Goal: Task Accomplishment & Management: Complete application form

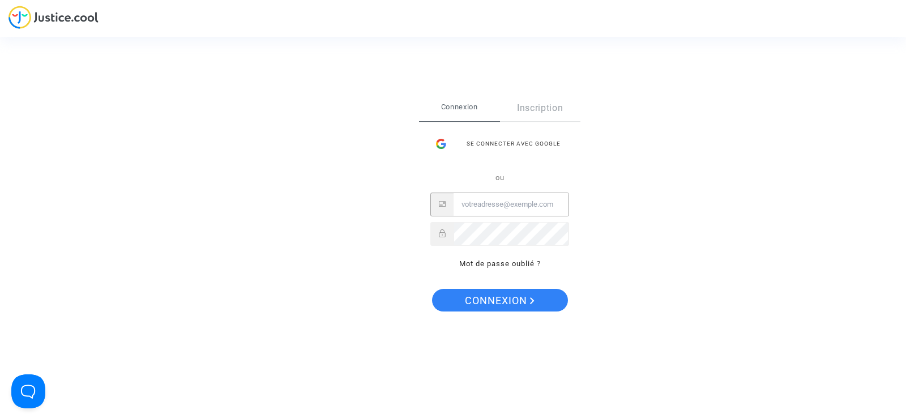
click at [523, 207] on input "Email" at bounding box center [511, 204] width 115 height 23
type input "[EMAIL_ADDRESS][DOMAIN_NAME]"
click at [518, 266] on link "Mot de passe oublié ?" at bounding box center [500, 263] width 82 height 8
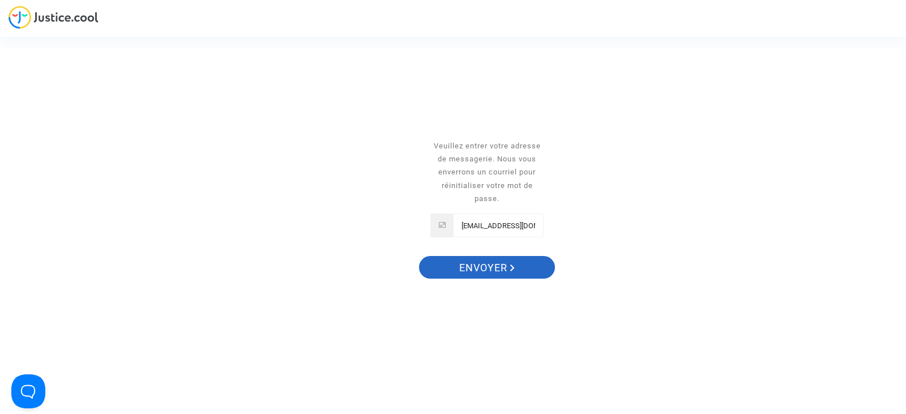
click at [518, 266] on button "Envoyer" at bounding box center [487, 267] width 136 height 23
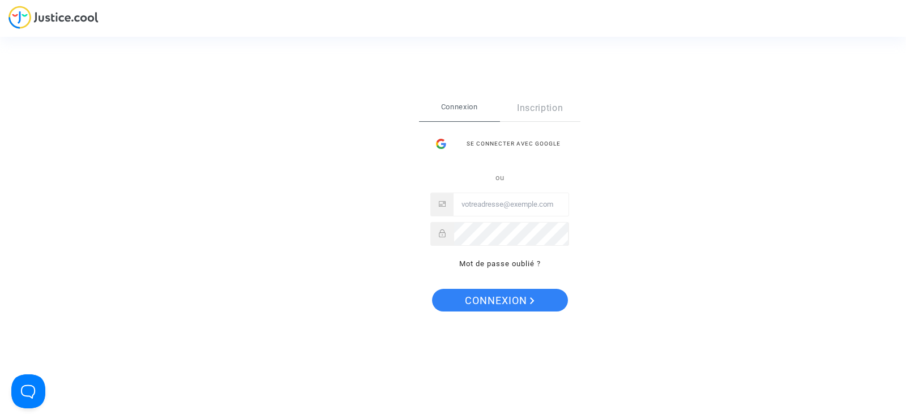
click at [488, 208] on input "Email" at bounding box center [511, 204] width 115 height 23
click at [476, 207] on input "Email" at bounding box center [511, 204] width 115 height 23
type input "compta.depenses@tunisair.fr"
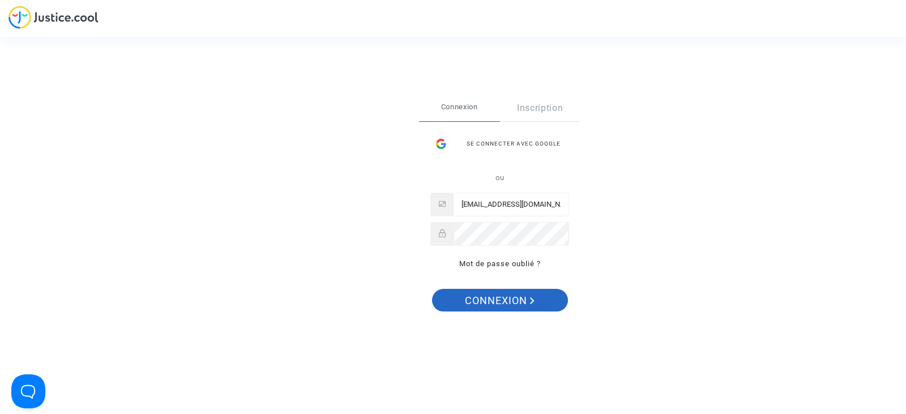
click at [481, 303] on span "Connexion" at bounding box center [500, 301] width 70 height 24
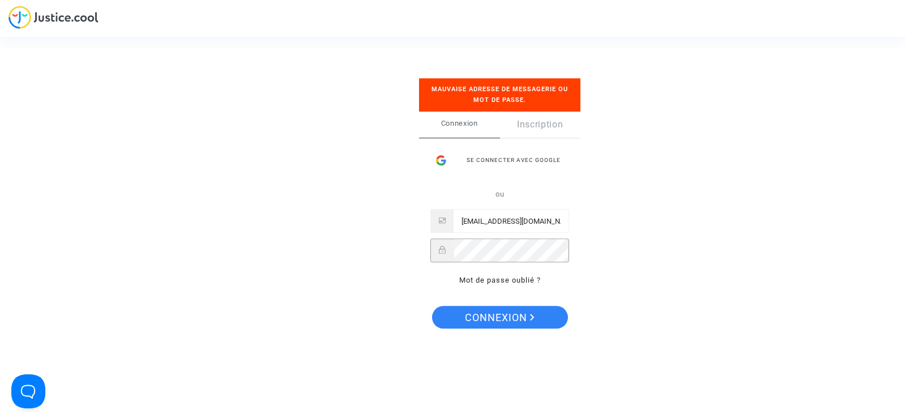
click at [422, 250] on div "Connexion Inscription Se connecter avec Google ou compta.depenses@tunisair.fr M…" at bounding box center [499, 205] width 161 height 187
click at [516, 320] on span "Connexion" at bounding box center [500, 318] width 70 height 24
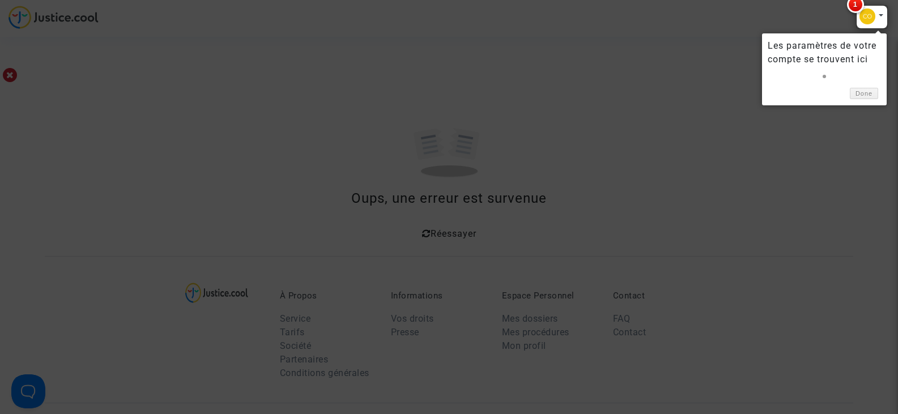
click at [869, 14] on div at bounding box center [872, 17] width 32 height 24
click at [866, 90] on link "Done" at bounding box center [864, 94] width 28 height 12
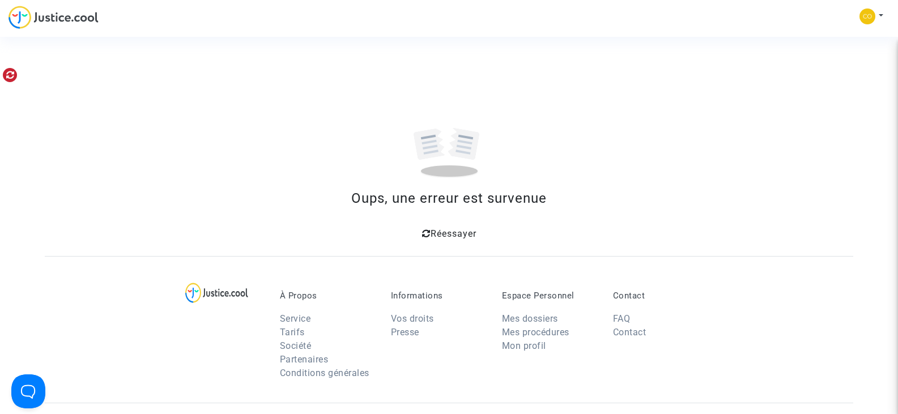
click at [11, 76] on icon at bounding box center [10, 74] width 8 height 9
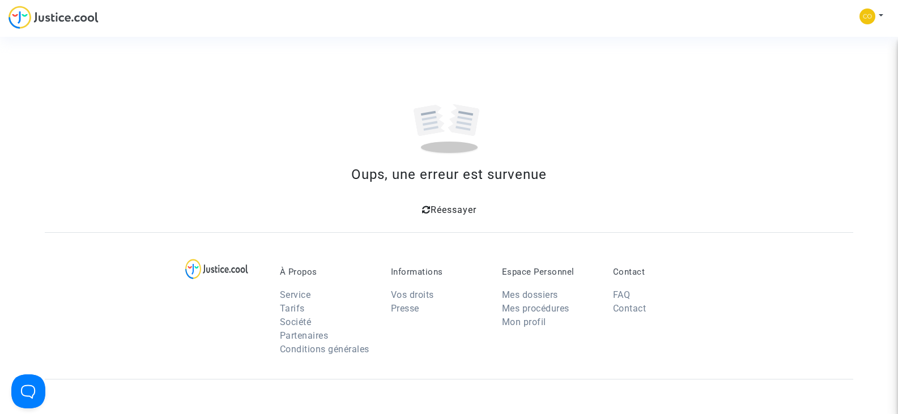
click at [71, 22] on img at bounding box center [53, 17] width 90 height 23
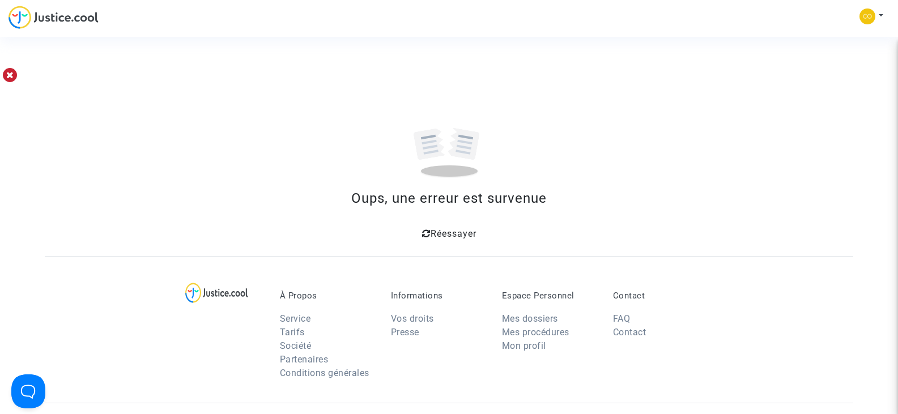
click at [446, 232] on span "Réessayer" at bounding box center [453, 233] width 46 height 11
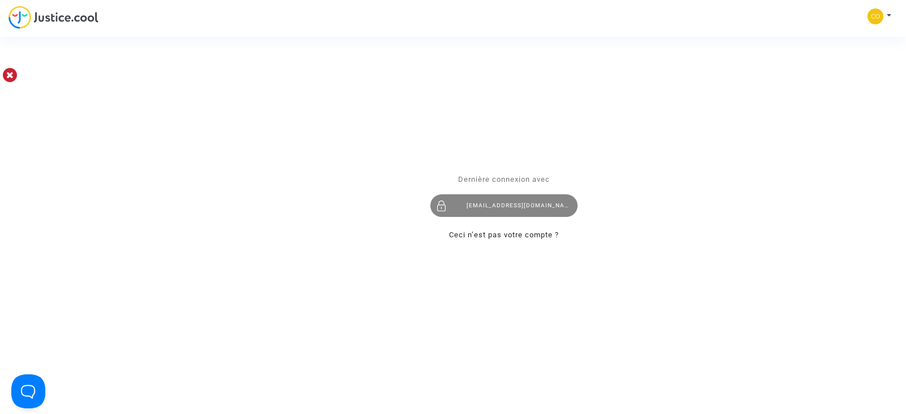
click at [505, 206] on div "[EMAIL_ADDRESS][DOMAIN_NAME]" at bounding box center [503, 205] width 147 height 23
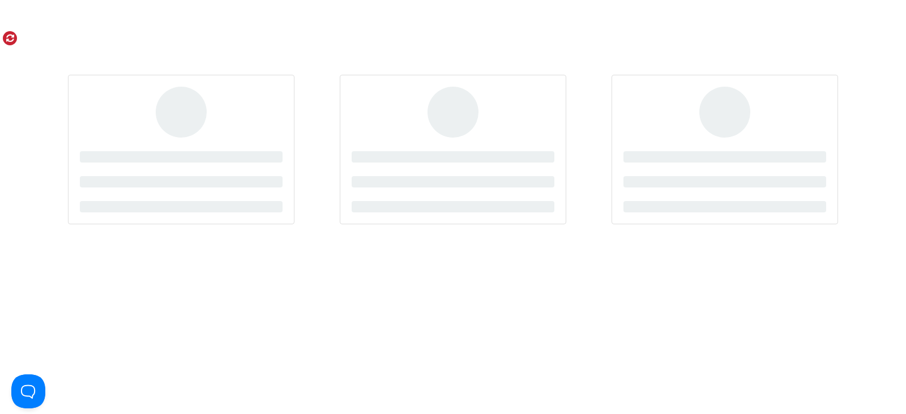
click at [15, 39] on link at bounding box center [10, 38] width 14 height 14
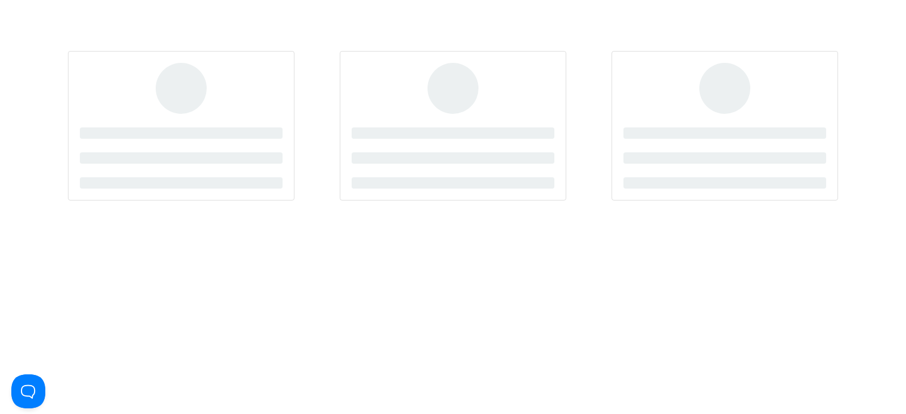
click at [207, 80] on div at bounding box center [181, 126] width 227 height 150
click at [432, 110] on div at bounding box center [453, 126] width 227 height 150
click at [35, 382] on button "Open Beacon popover" at bounding box center [26, 389] width 34 height 34
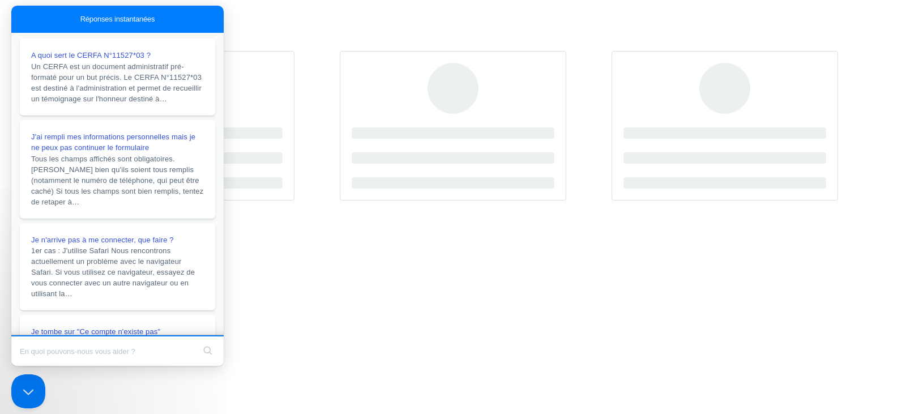
click at [367, 10] on section at bounding box center [453, 111] width 906 height 223
click at [756, 223] on html at bounding box center [453, 111] width 906 height 223
drag, startPoint x: 157, startPoint y: 372, endPoint x: 138, endPoint y: 352, distance: 28.0
click at [138, 352] on input "Search Doc articles" at bounding box center [107, 351] width 174 height 24
drag, startPoint x: 236, startPoint y: 173, endPoint x: 215, endPoint y: 296, distance: 124.7
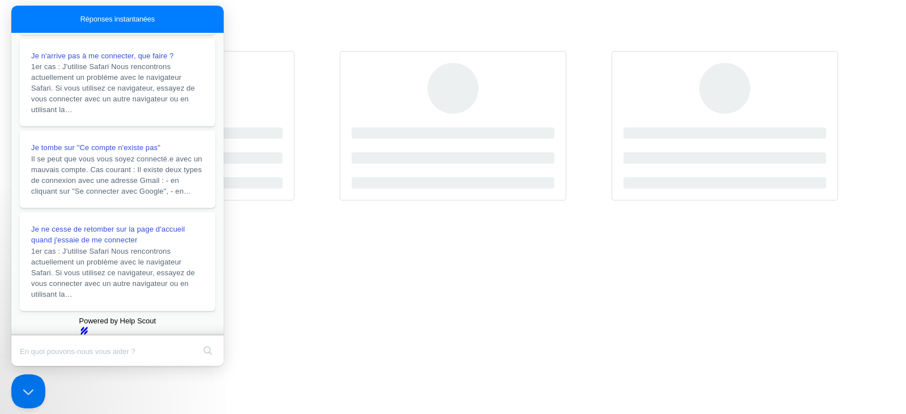
scroll to position [236, 0]
click at [708, 223] on html at bounding box center [453, 111] width 906 height 223
drag, startPoint x: 223, startPoint y: 7, endPoint x: 236, endPoint y: 13, distance: 14.7
click at [250, 19] on section at bounding box center [453, 111] width 906 height 223
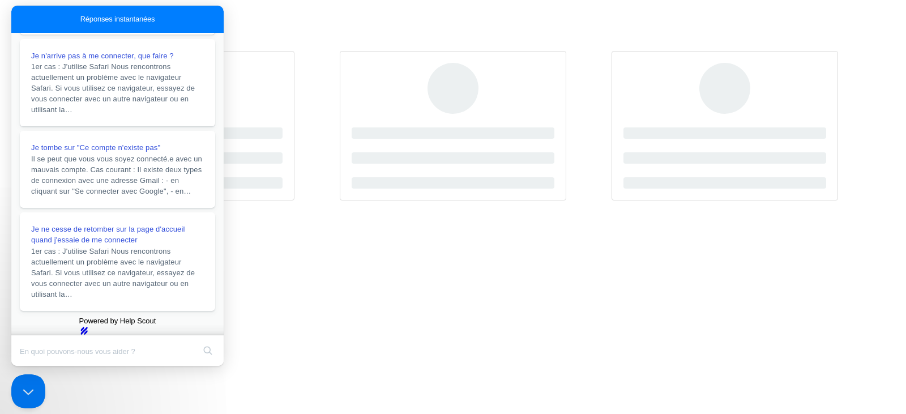
click at [322, 223] on html at bounding box center [453, 111] width 906 height 223
click at [564, 106] on div at bounding box center [453, 126] width 227 height 150
click at [468, 162] on span at bounding box center [453, 157] width 203 height 11
drag, startPoint x: 750, startPoint y: 105, endPoint x: 850, endPoint y: 7, distance: 139.8
click at [751, 105] on div at bounding box center [725, 126] width 227 height 150
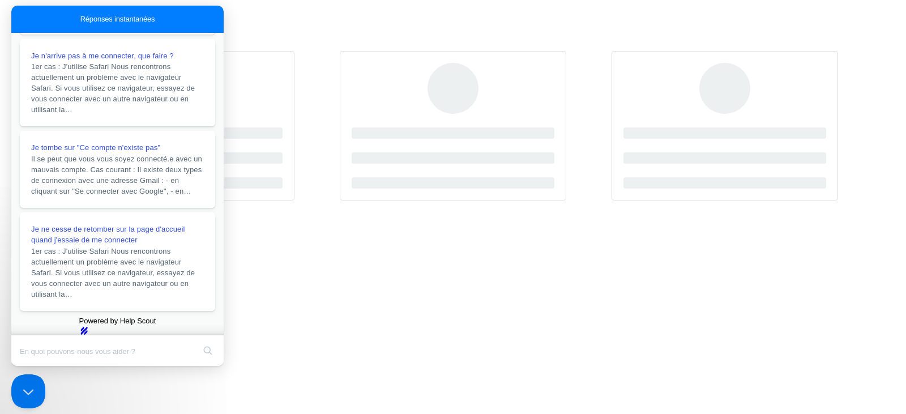
drag, startPoint x: 850, startPoint y: 7, endPoint x: 520, endPoint y: 181, distance: 372.9
click at [521, 181] on span at bounding box center [453, 182] width 203 height 11
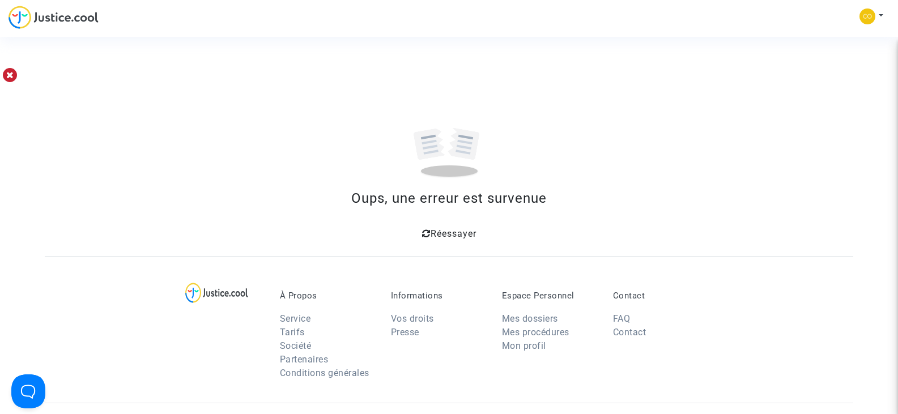
click at [458, 232] on span "Réessayer" at bounding box center [453, 233] width 46 height 11
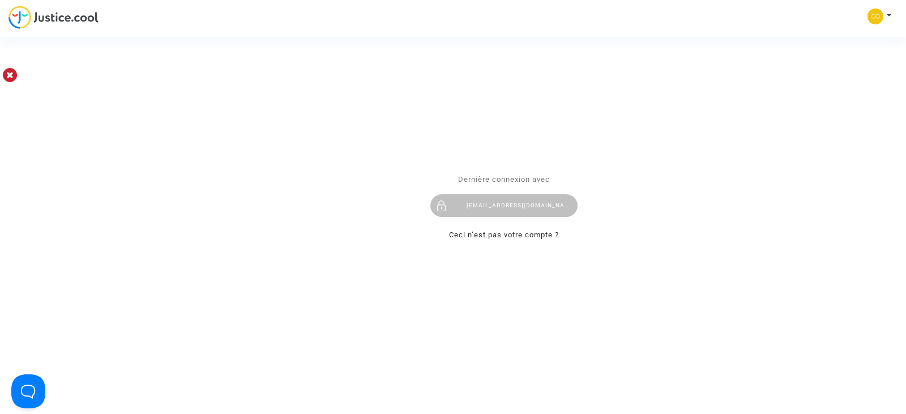
click at [874, 17] on div "Se connecter Dernière connexion avec [EMAIL_ADDRESS][DOMAIN_NAME] Ceci n’est pa…" at bounding box center [453, 207] width 906 height 414
click at [895, 15] on div "Se connecter Dernière connexion avec [EMAIL_ADDRESS][DOMAIN_NAME] Ceci n’est pa…" at bounding box center [453, 207] width 906 height 414
click at [542, 203] on div "[EMAIL_ADDRESS][DOMAIN_NAME]" at bounding box center [503, 205] width 147 height 23
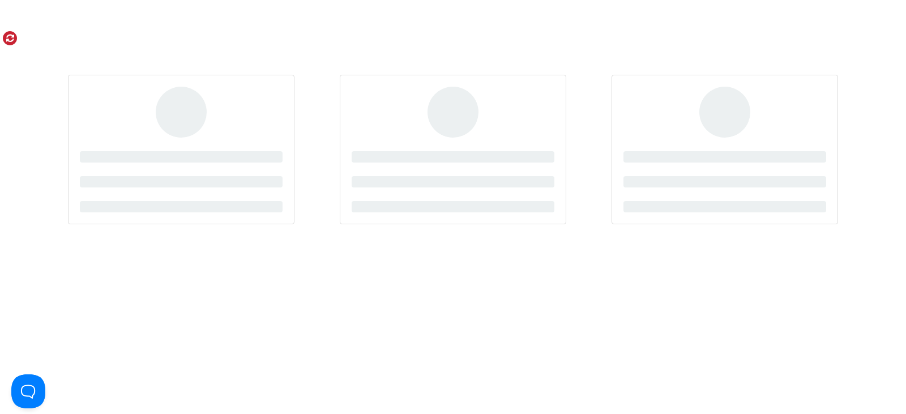
click at [10, 41] on icon at bounding box center [10, 37] width 8 height 9
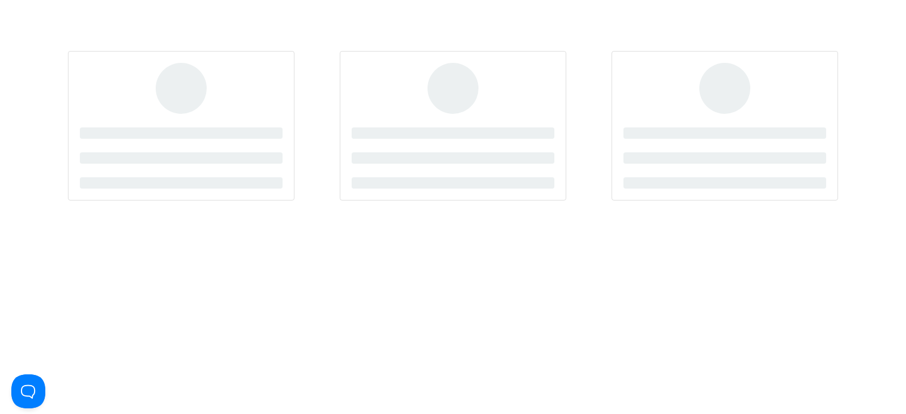
click at [437, 103] on span at bounding box center [453, 88] width 51 height 51
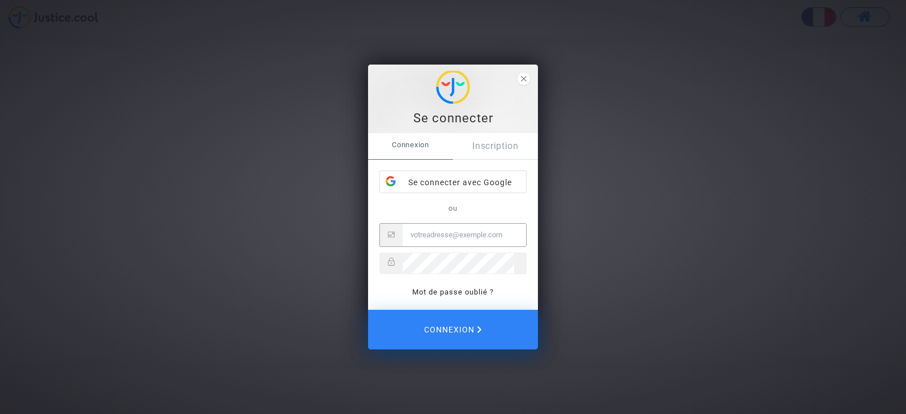
click at [408, 232] on input "Email" at bounding box center [464, 235] width 123 height 23
type input "compta.depenses@tunisair.fr"
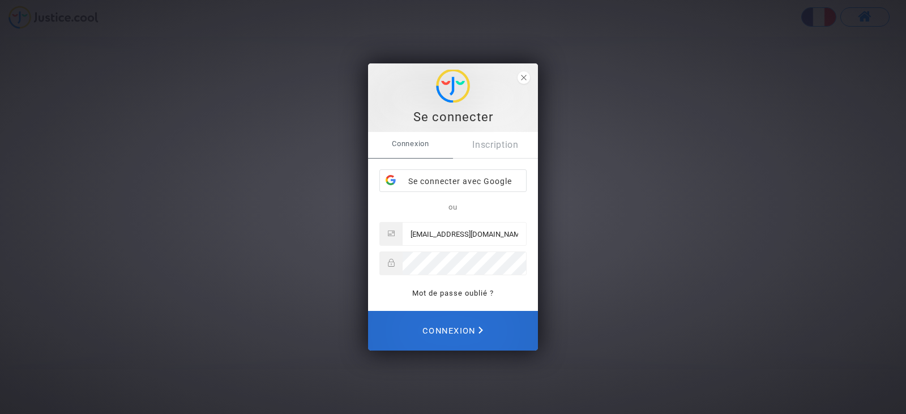
click at [458, 332] on span "Connexion" at bounding box center [452, 330] width 61 height 25
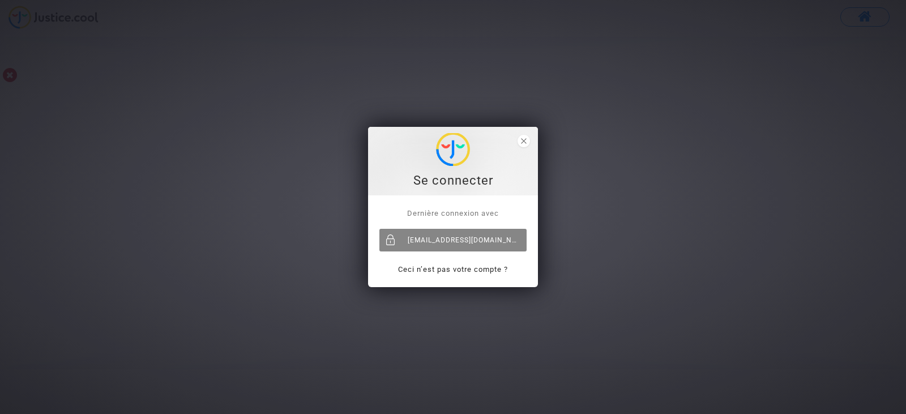
click at [480, 245] on div "[EMAIL_ADDRESS][DOMAIN_NAME]" at bounding box center [452, 240] width 147 height 23
click at [525, 131] on div "Se connecter" at bounding box center [453, 161] width 170 height 69
click at [524, 139] on icon "close" at bounding box center [524, 141] width 6 height 6
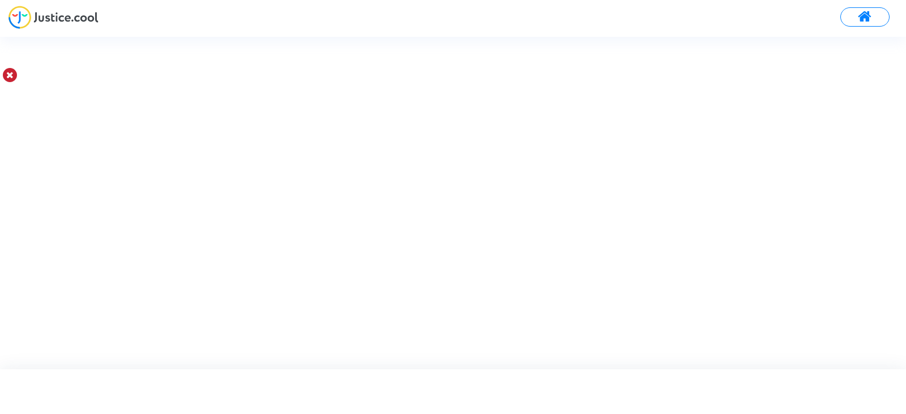
click at [869, 32] on div at bounding box center [453, 21] width 906 height 31
click at [872, 19] on span at bounding box center [865, 17] width 14 height 15
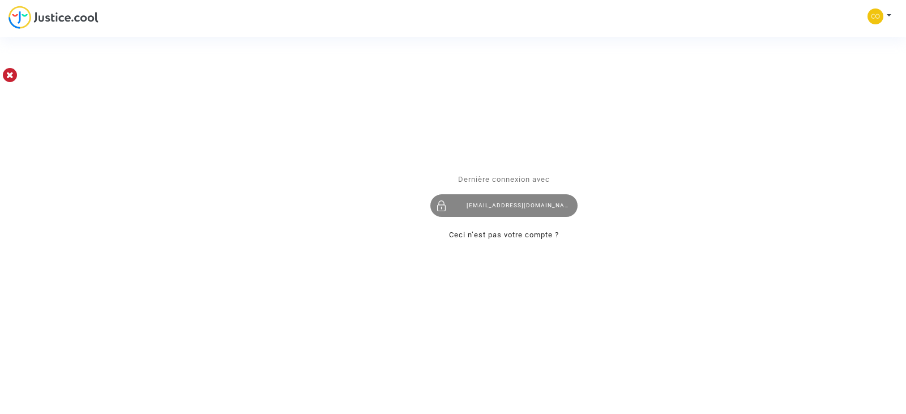
click at [522, 203] on div "compta.depenses@tunisair.fr" at bounding box center [503, 205] width 147 height 23
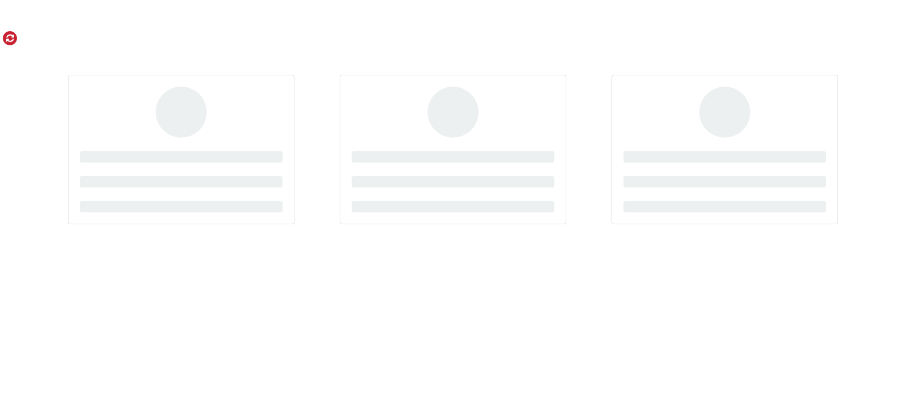
click at [9, 35] on link at bounding box center [10, 38] width 14 height 14
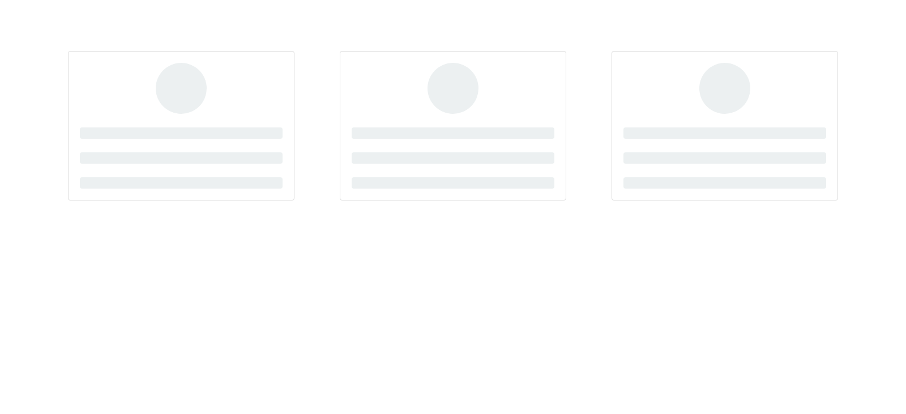
click at [186, 112] on span at bounding box center [181, 88] width 51 height 51
click at [129, 223] on html at bounding box center [453, 111] width 906 height 223
